Goal: Transaction & Acquisition: Purchase product/service

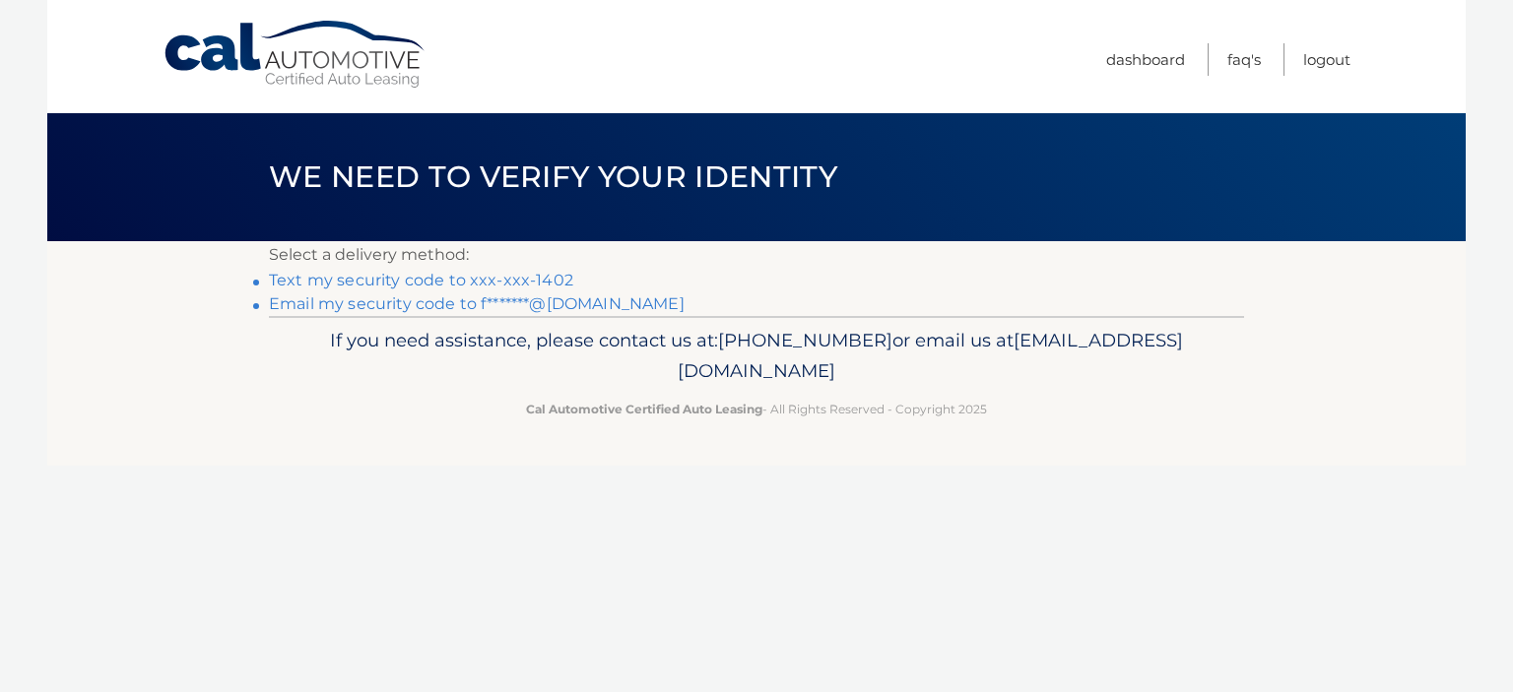
click at [541, 278] on link "Text my security code to xxx-xxx-1402" at bounding box center [421, 280] width 304 height 19
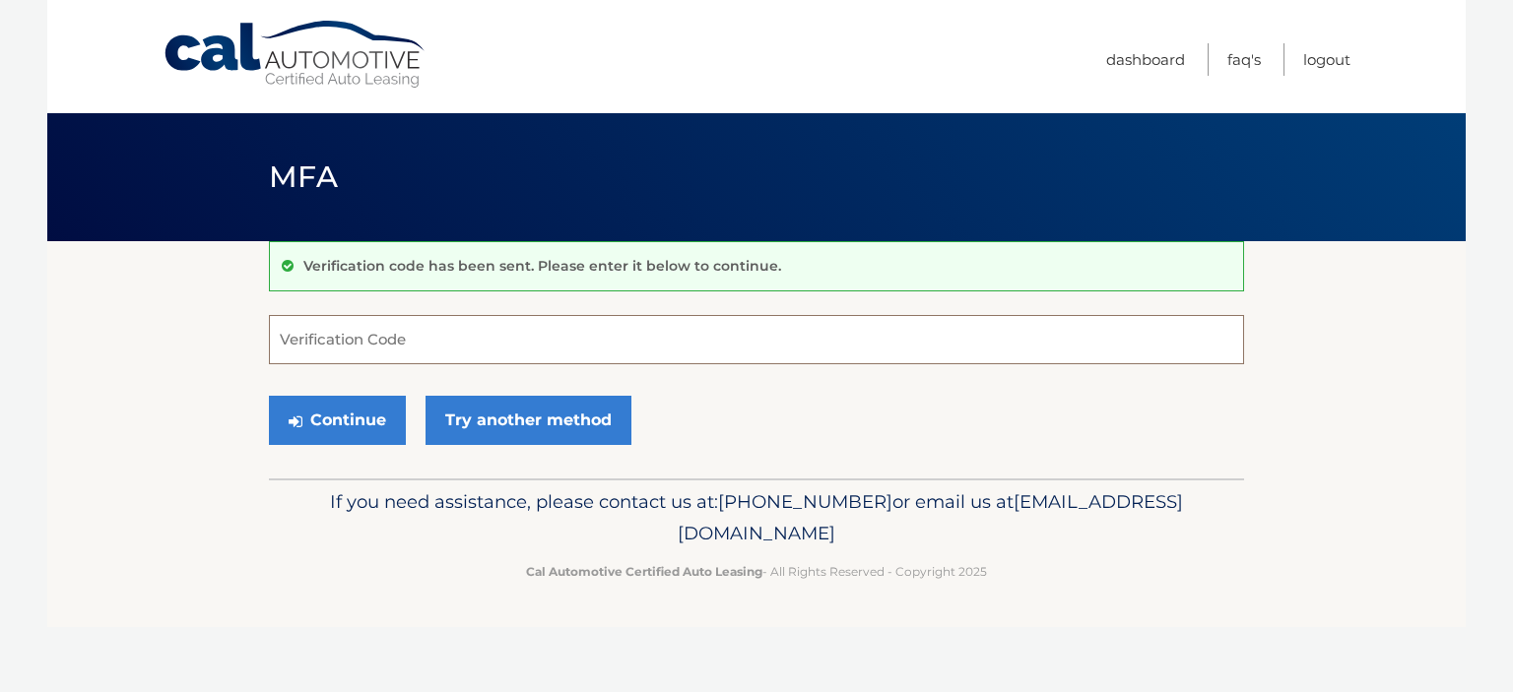
click at [446, 335] on input "Verification Code" at bounding box center [756, 339] width 975 height 49
type input "878639"
click at [331, 422] on button "Continue" at bounding box center [337, 420] width 137 height 49
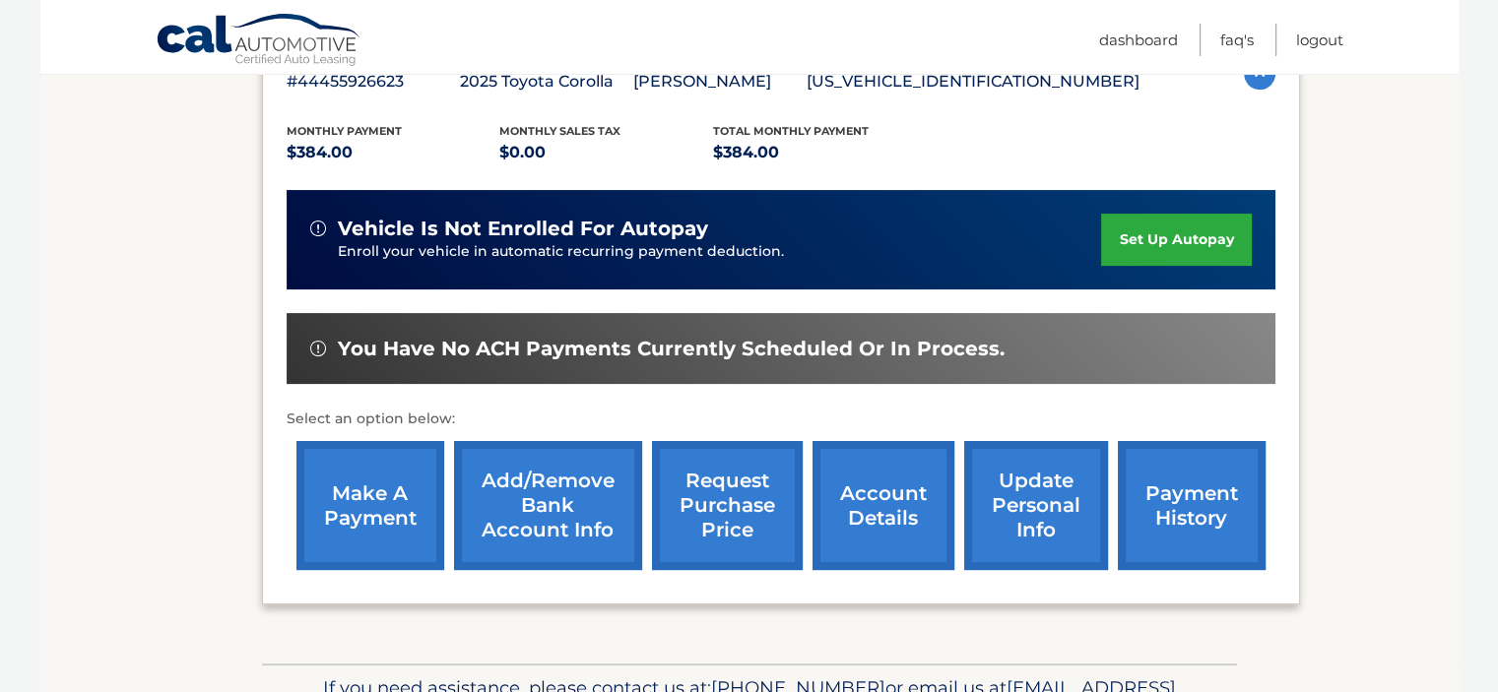
scroll to position [390, 0]
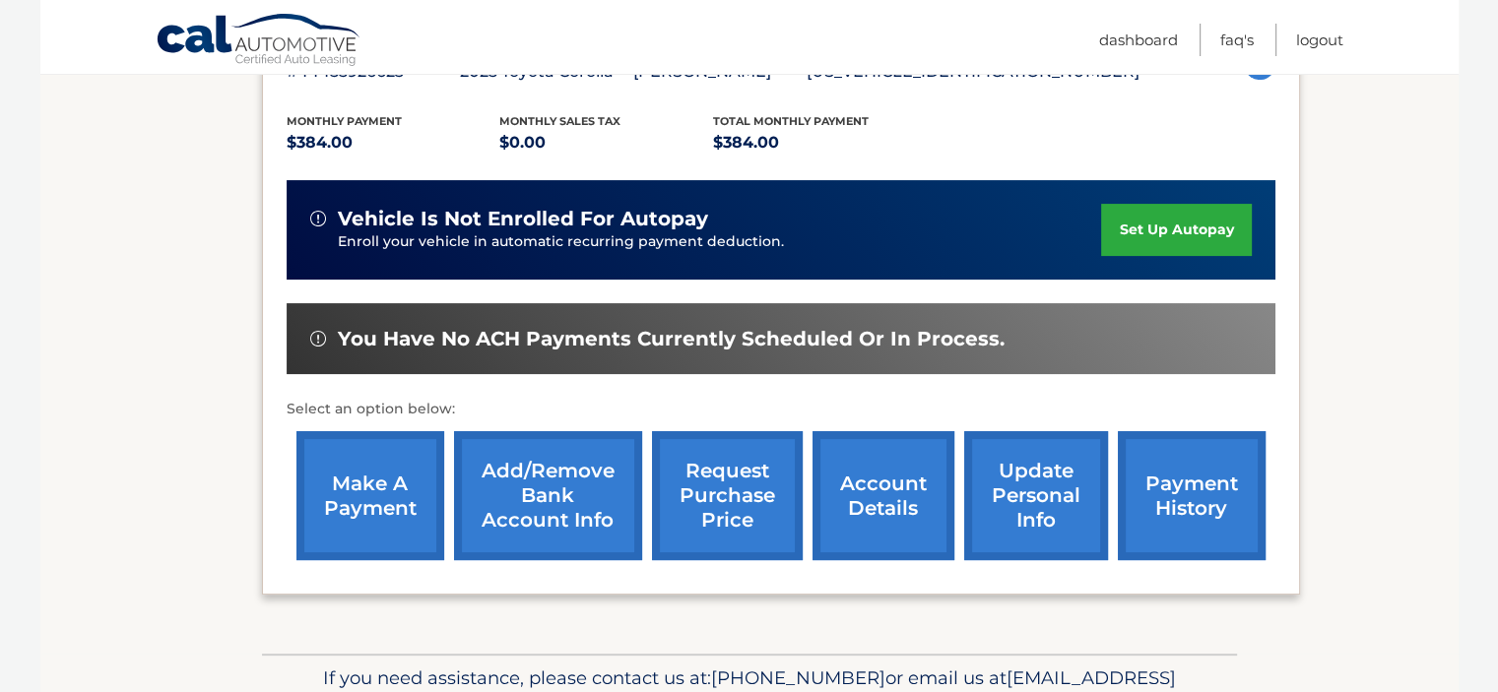
click at [372, 480] on link "make a payment" at bounding box center [370, 495] width 148 height 129
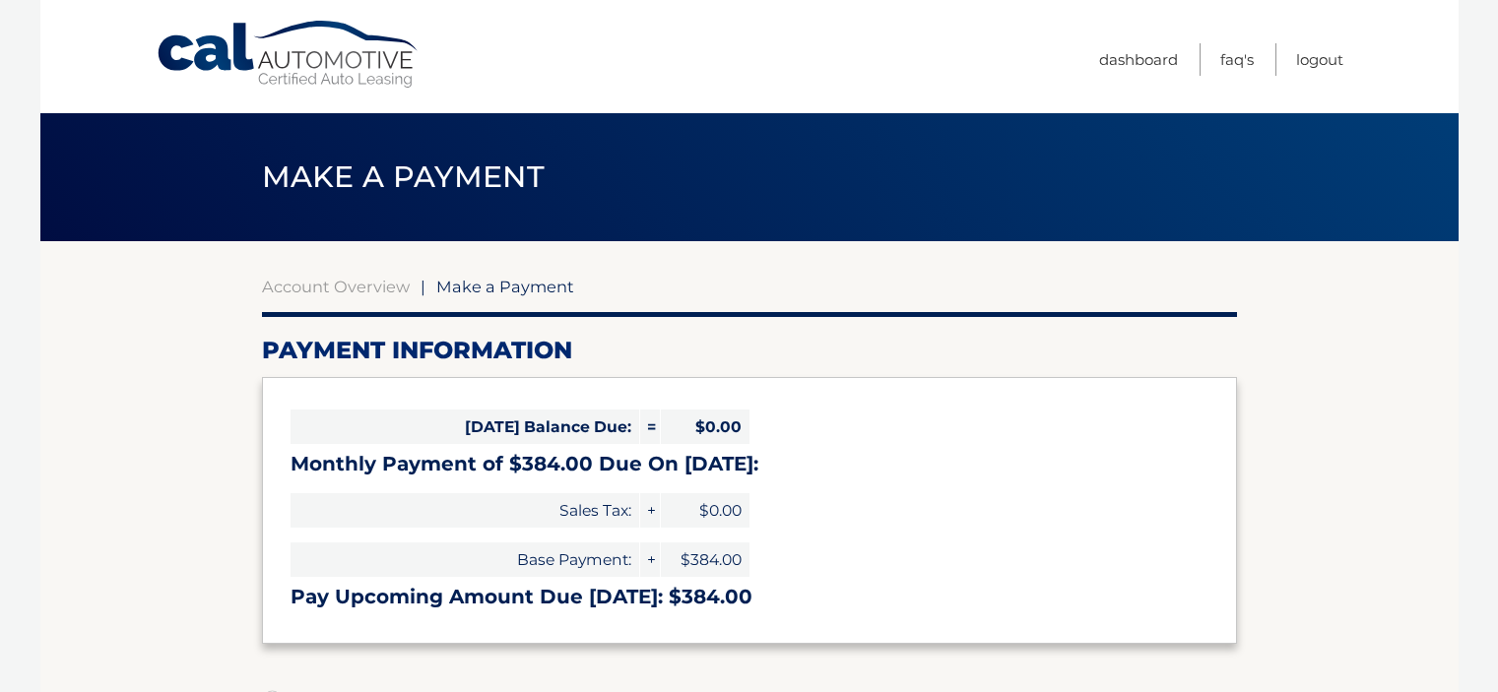
select select "MDI4YTRlNWYtYzA4Yy00NzQ3LWEzZTktNDAxNjNmMTFiZGE0"
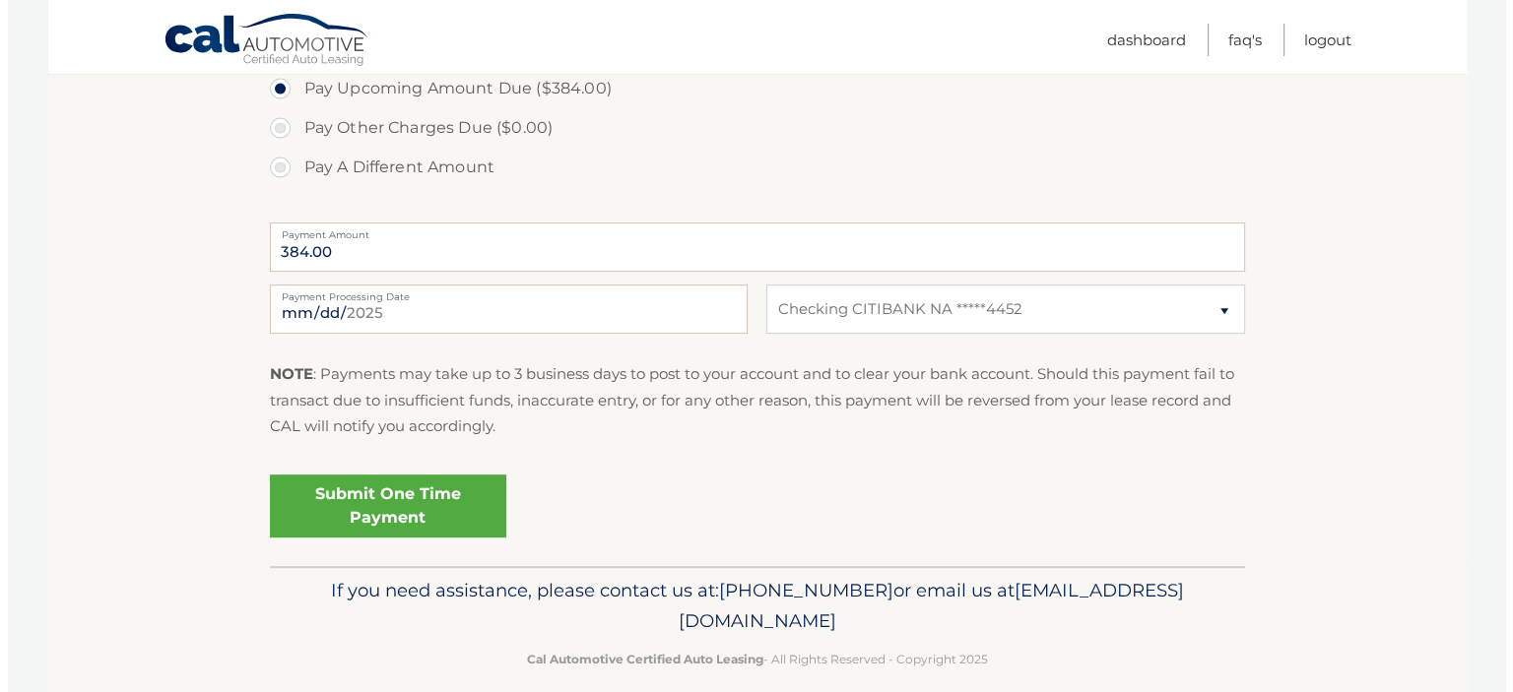
scroll to position [713, 0]
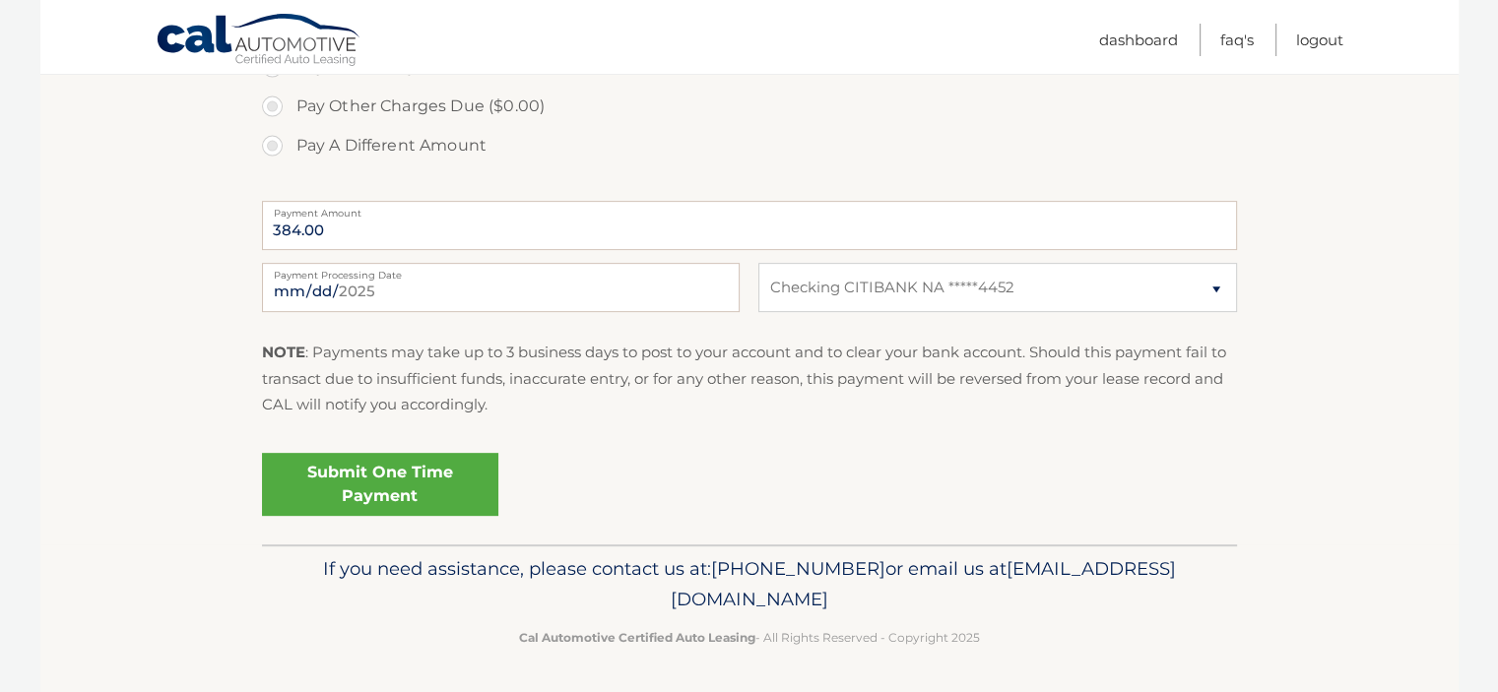
click at [382, 487] on link "Submit One Time Payment" at bounding box center [380, 484] width 236 height 63
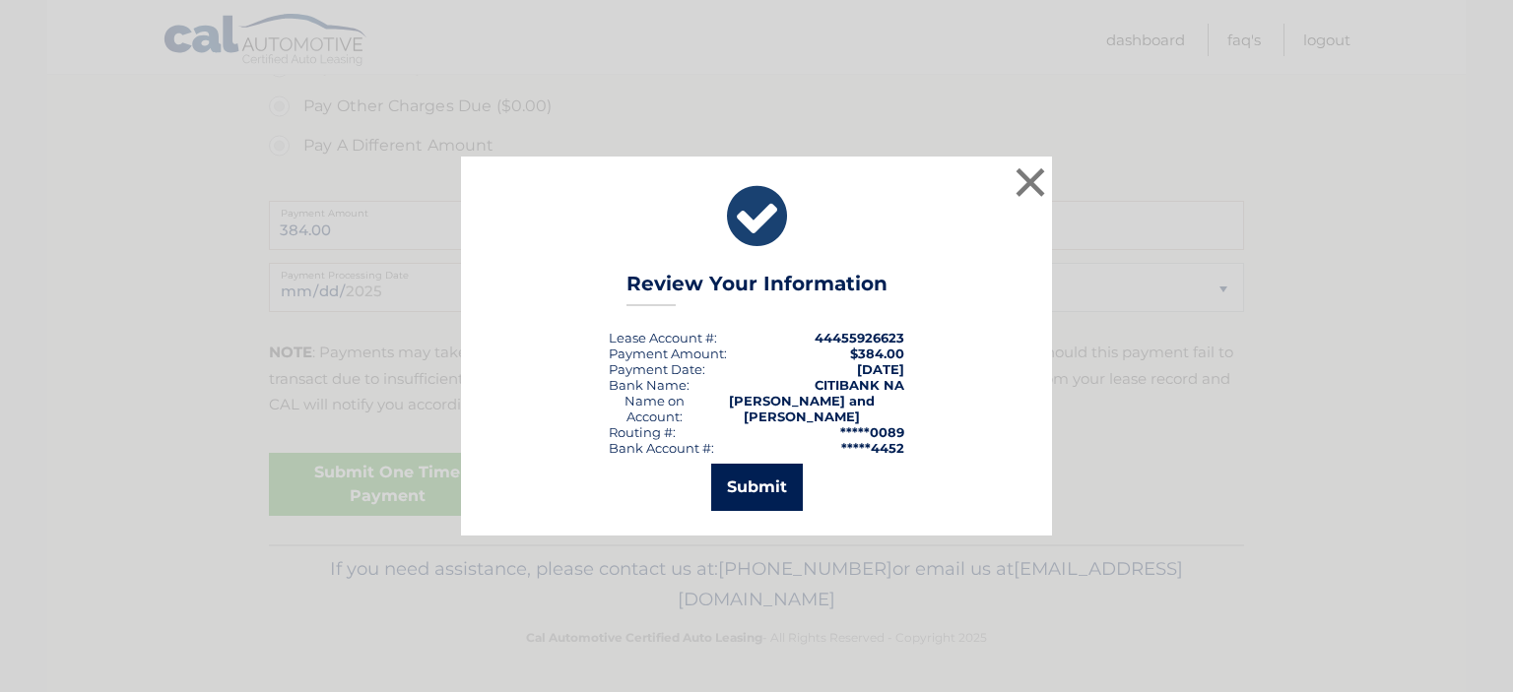
click at [737, 492] on button "Submit" at bounding box center [757, 487] width 92 height 47
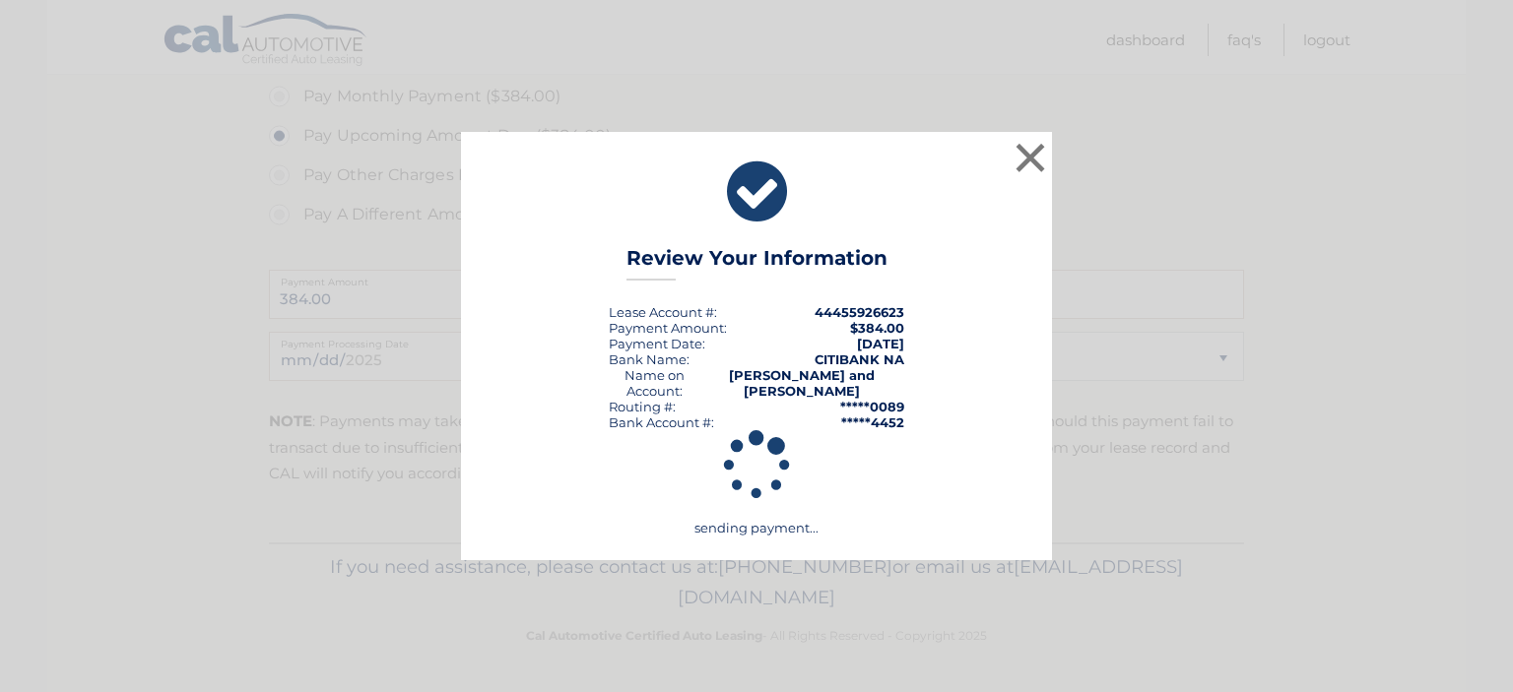
scroll to position [642, 0]
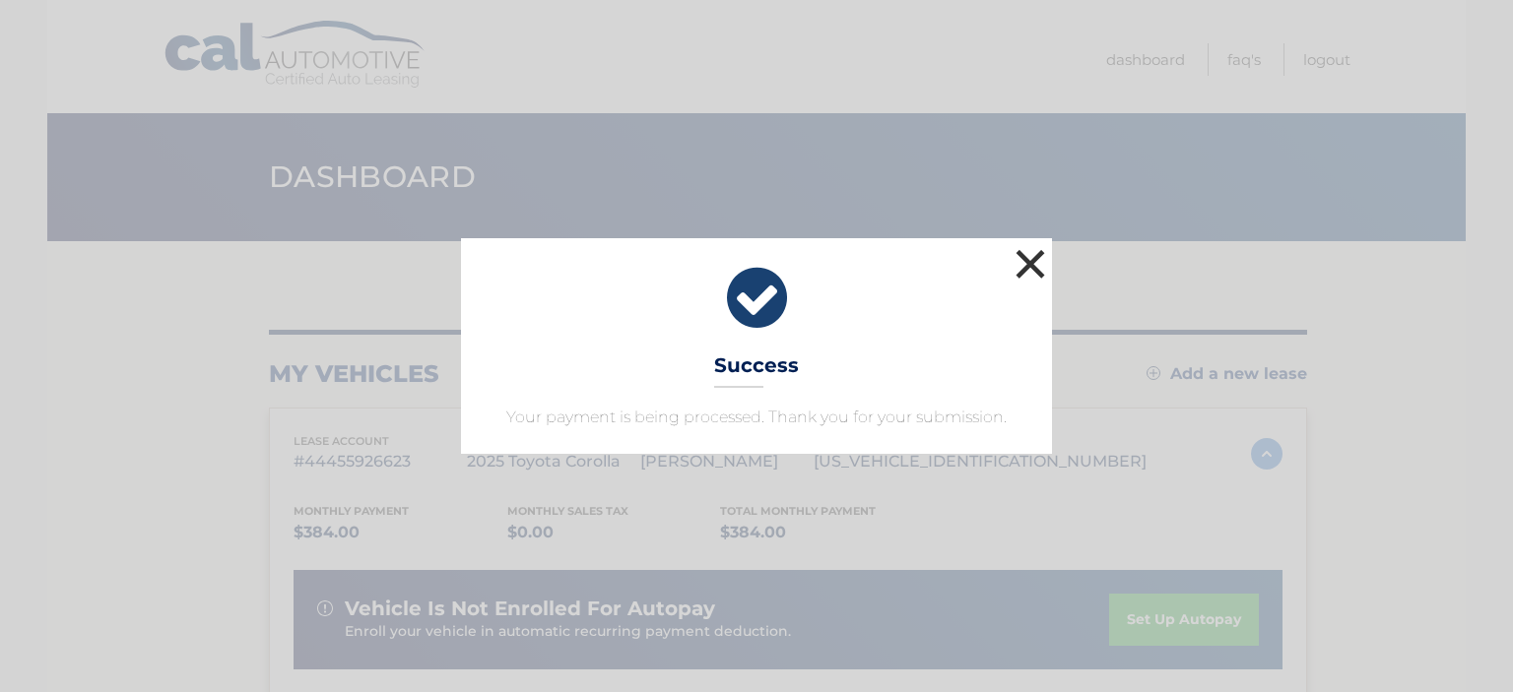
click at [1038, 263] on button "×" at bounding box center [1029, 263] width 39 height 39
